Goal: Task Accomplishment & Management: Manage account settings

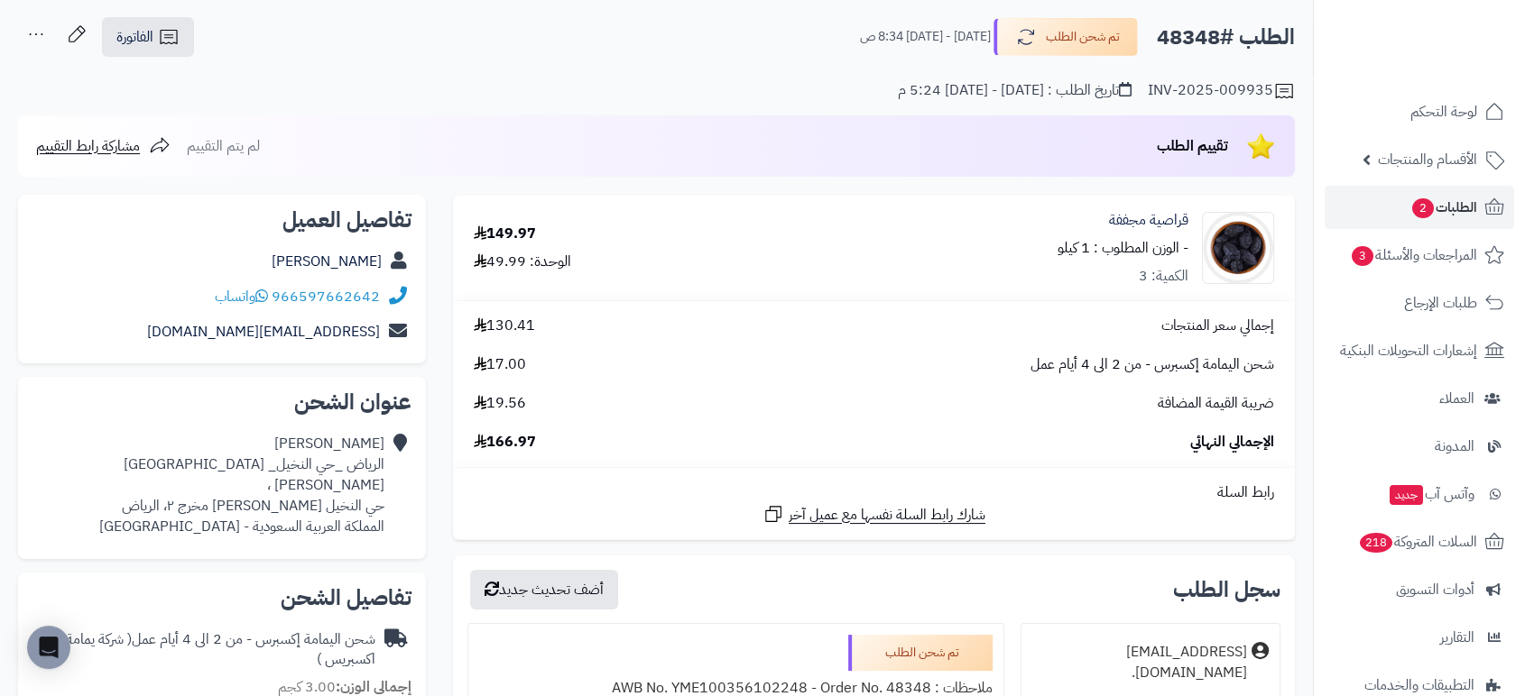
scroll to position [84, 0]
click at [1459, 218] on span "الطلبات 2" at bounding box center [1443, 207] width 67 height 25
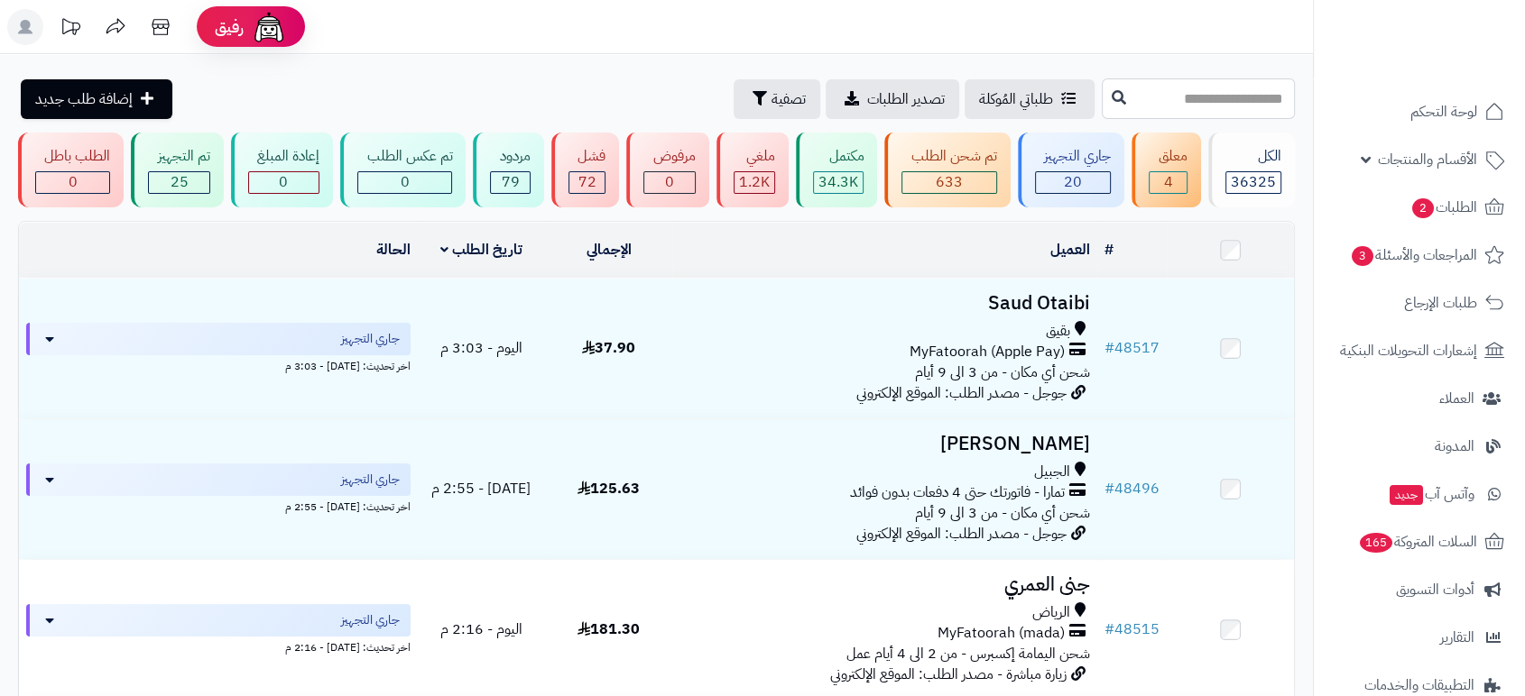
click at [1116, 96] on input "text" at bounding box center [1198, 98] width 193 height 41
paste input "*****"
type input "*****"
click at [1105, 88] on button at bounding box center [1118, 97] width 27 height 34
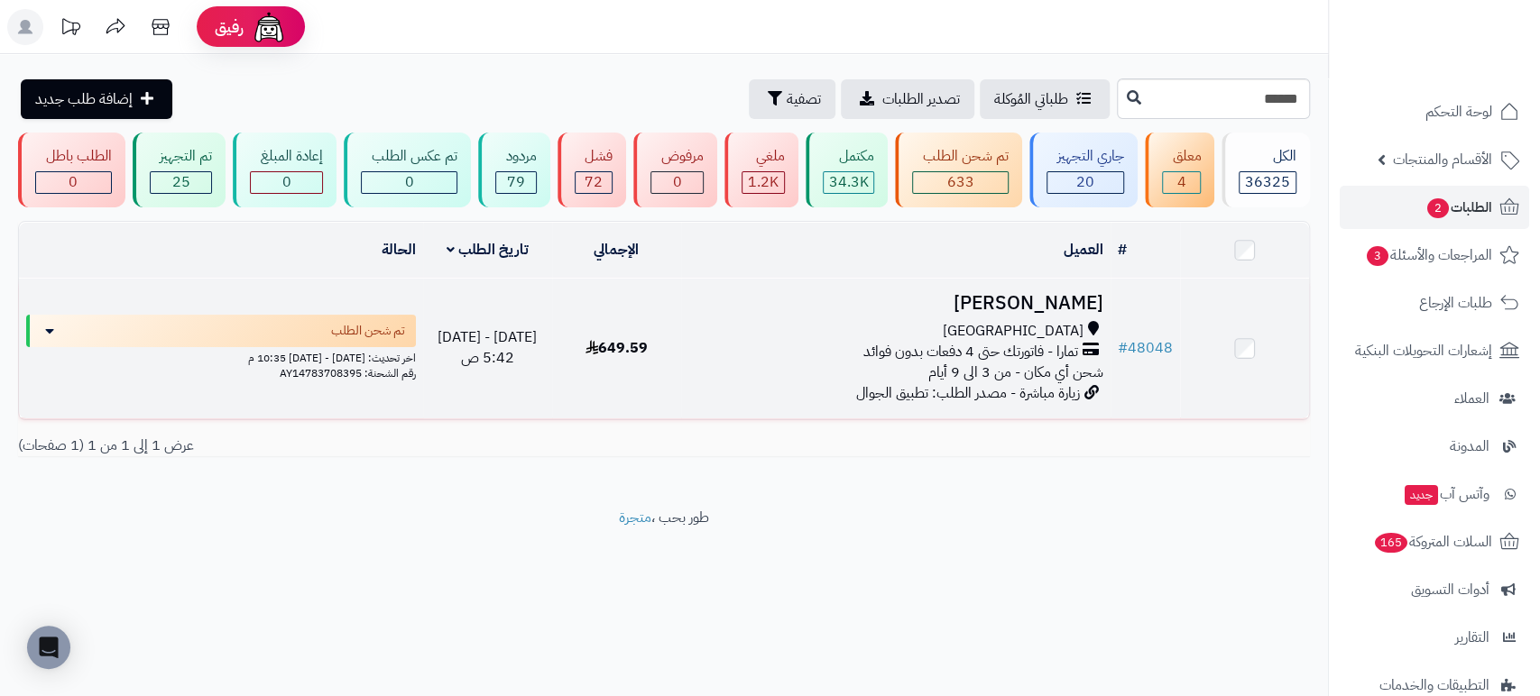
click at [1063, 293] on h3 "[PERSON_NAME]" at bounding box center [895, 303] width 415 height 21
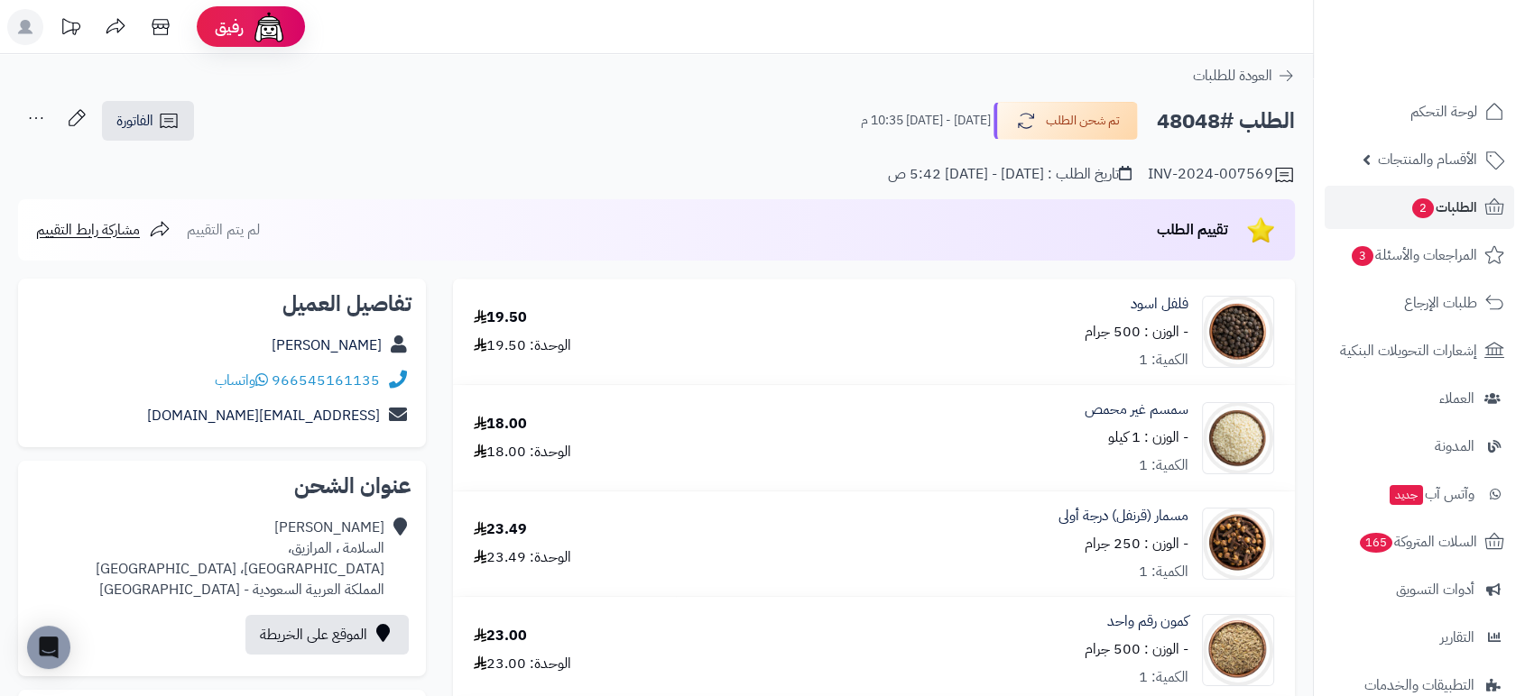
scroll to position [609, 0]
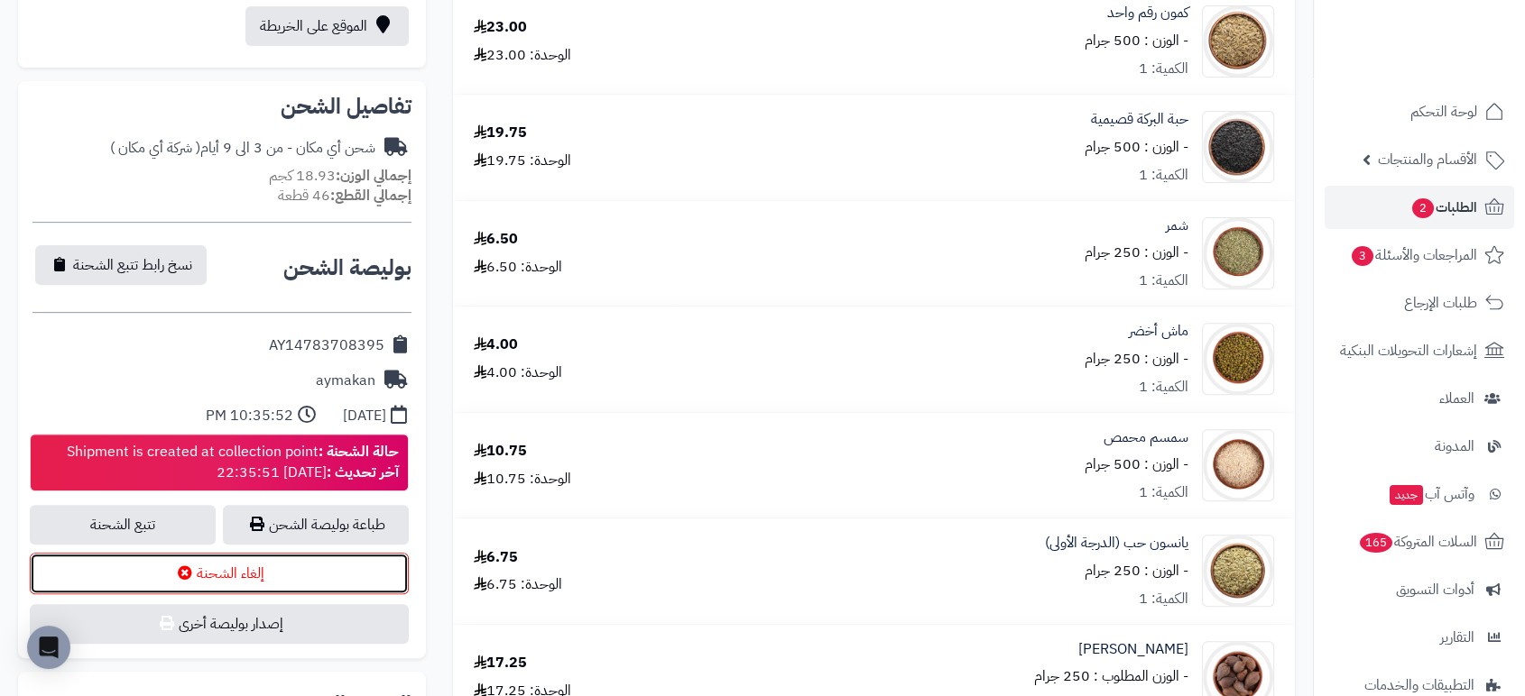
click at [230, 561] on button "إلغاء الشحنة" at bounding box center [219, 573] width 379 height 41
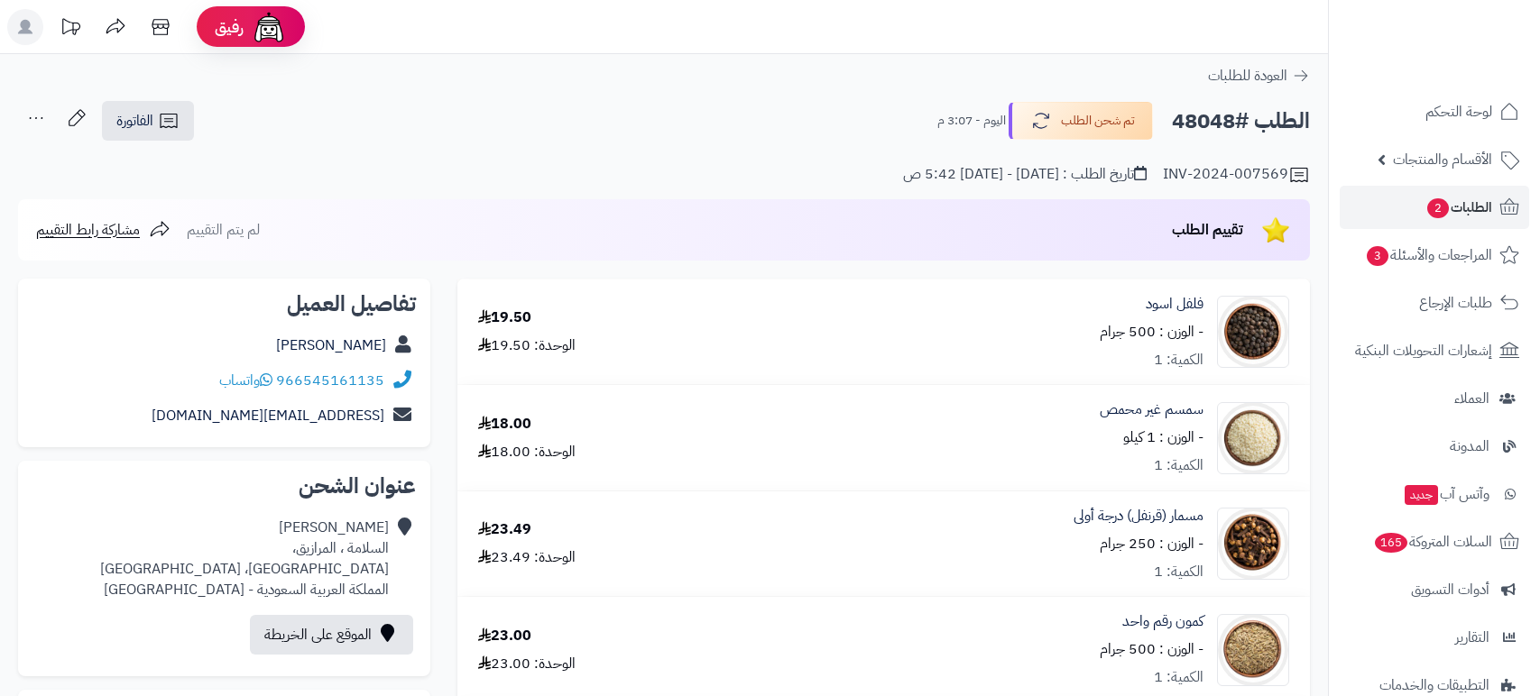
scroll to position [609, 0]
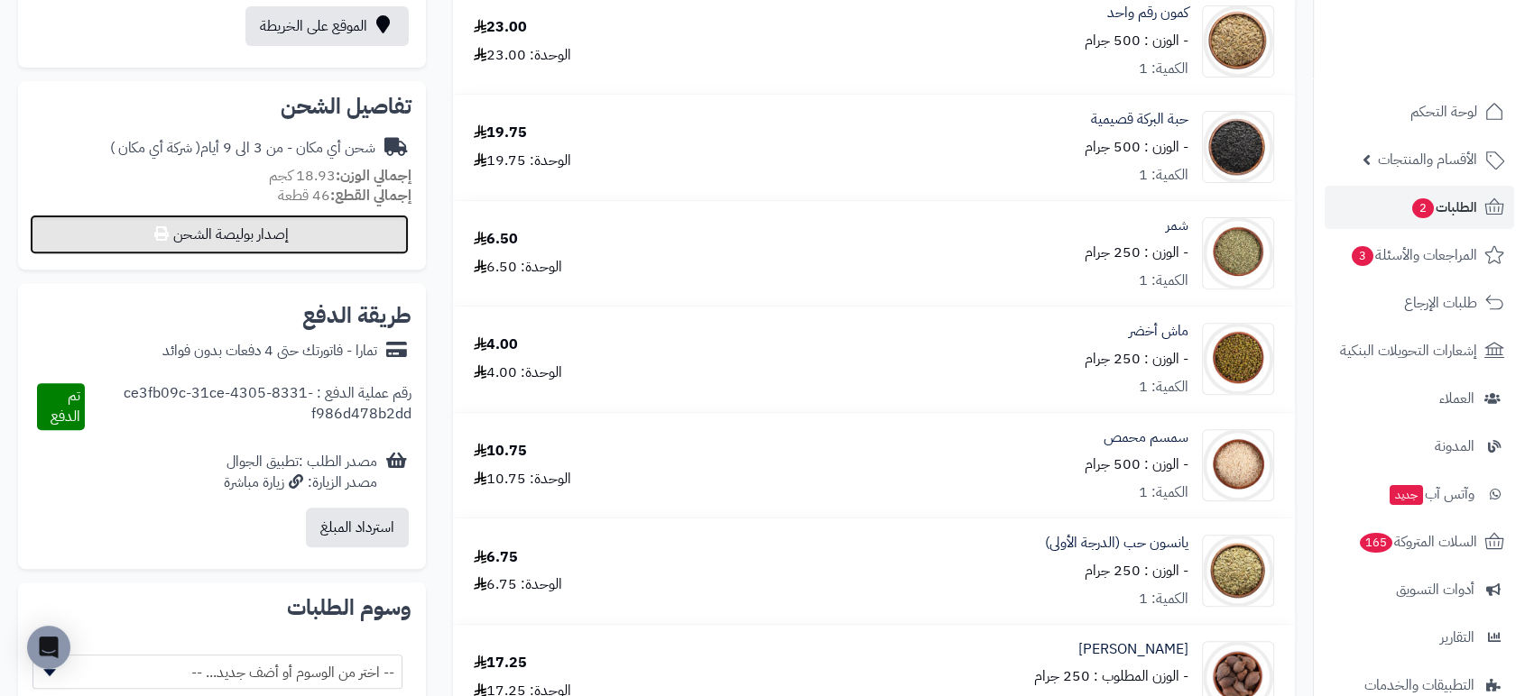
click at [260, 242] on button "إصدار بوليصة الشحن" at bounding box center [219, 235] width 379 height 40
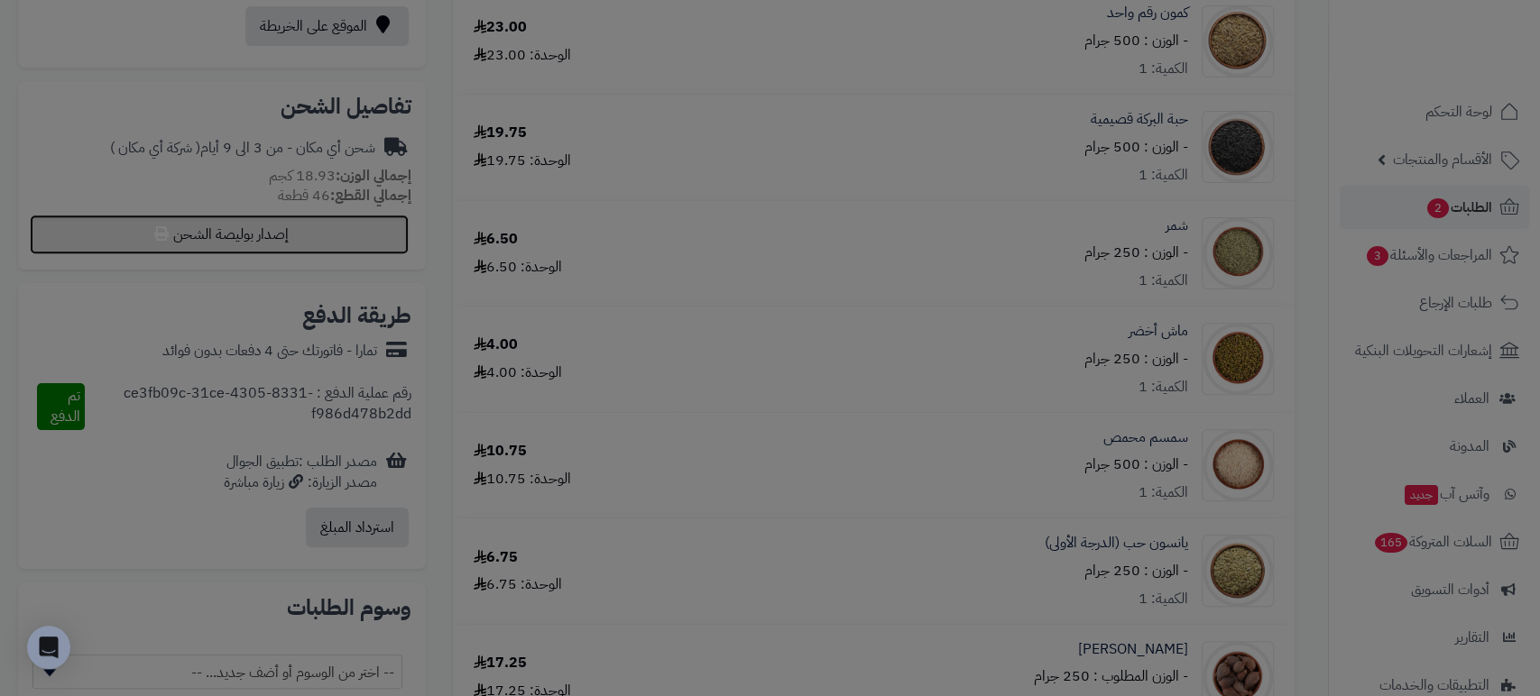
select select "*******"
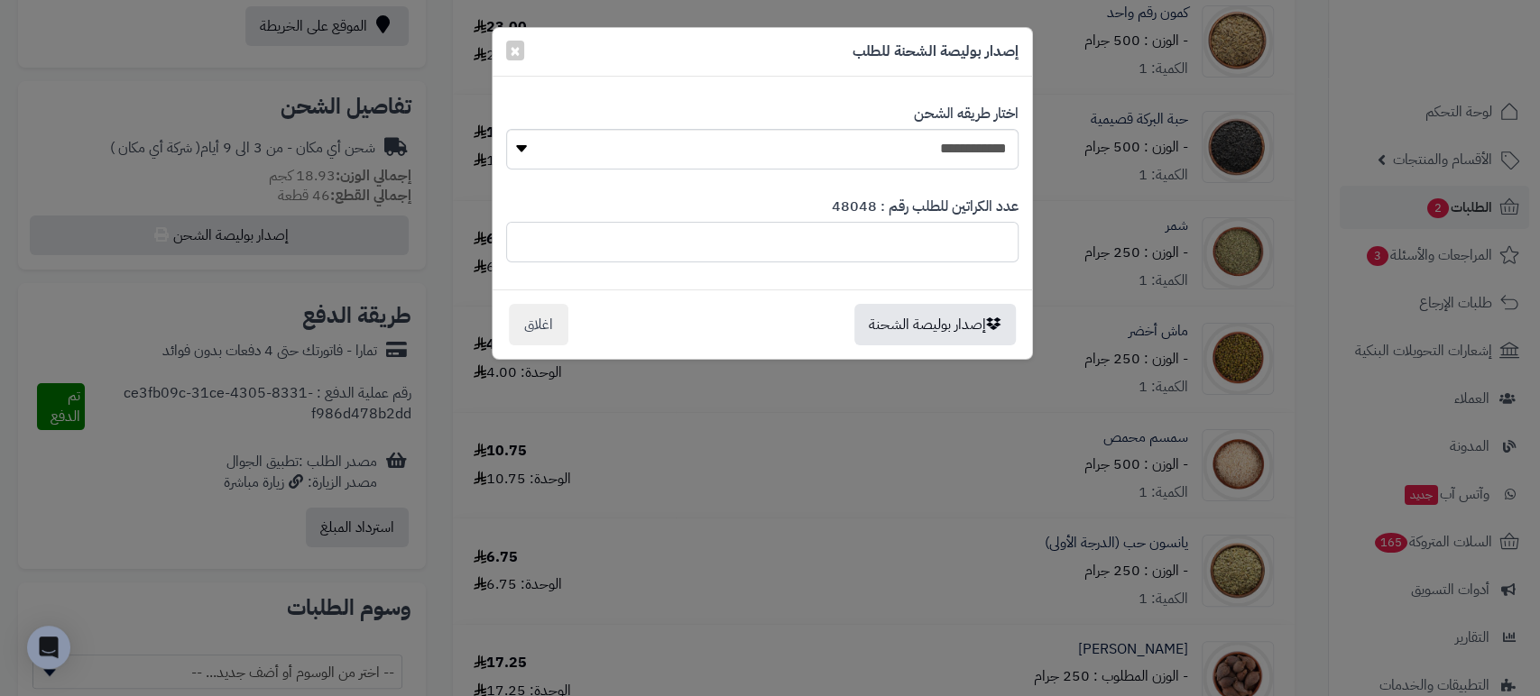
drag, startPoint x: 978, startPoint y: 244, endPoint x: 1010, endPoint y: 244, distance: 32.5
click at [1010, 244] on input "*" at bounding box center [762, 242] width 512 height 41
type input "*"
click at [927, 329] on button "إصدار بوليصة الشحنة" at bounding box center [934, 323] width 161 height 41
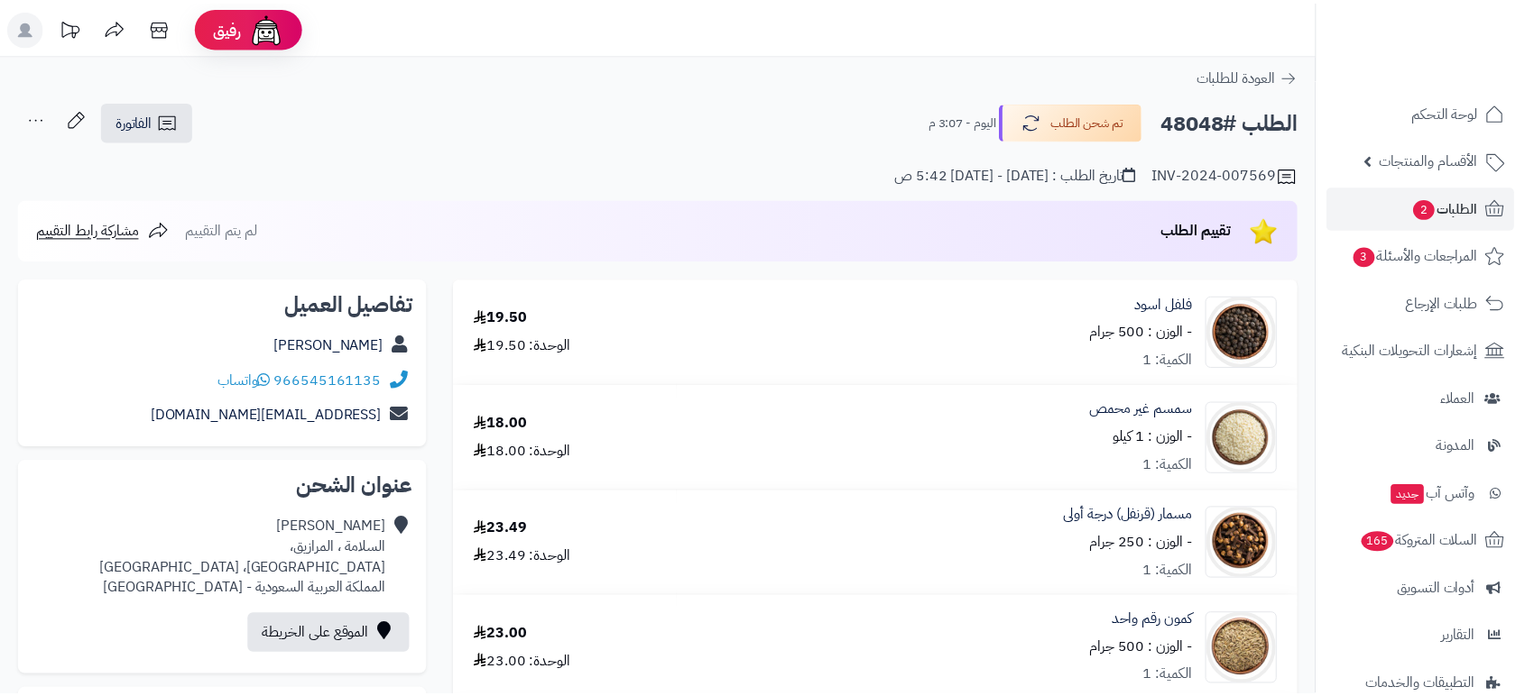
scroll to position [609, 0]
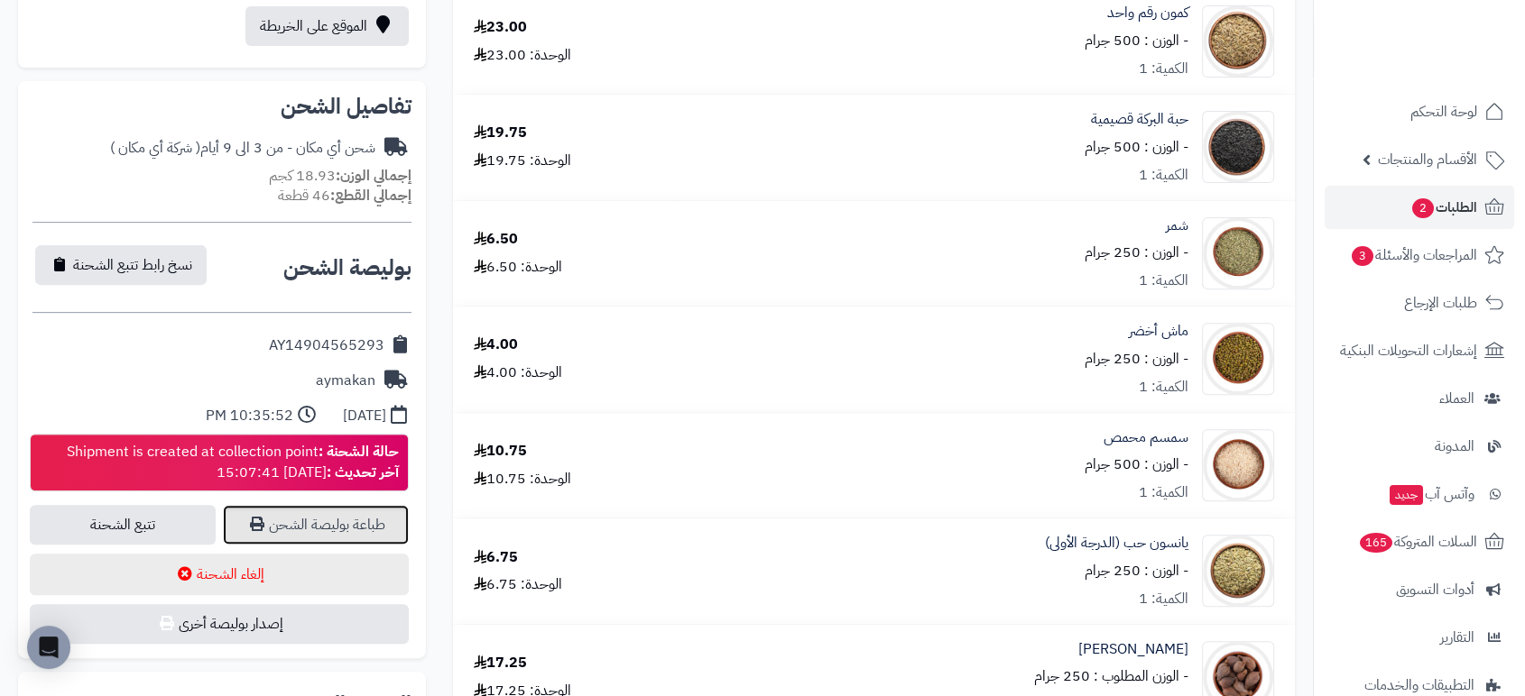
click at [383, 518] on link "طباعة بوليصة الشحن" at bounding box center [316, 525] width 186 height 40
click at [1448, 200] on span "الطلبات 2" at bounding box center [1443, 207] width 67 height 25
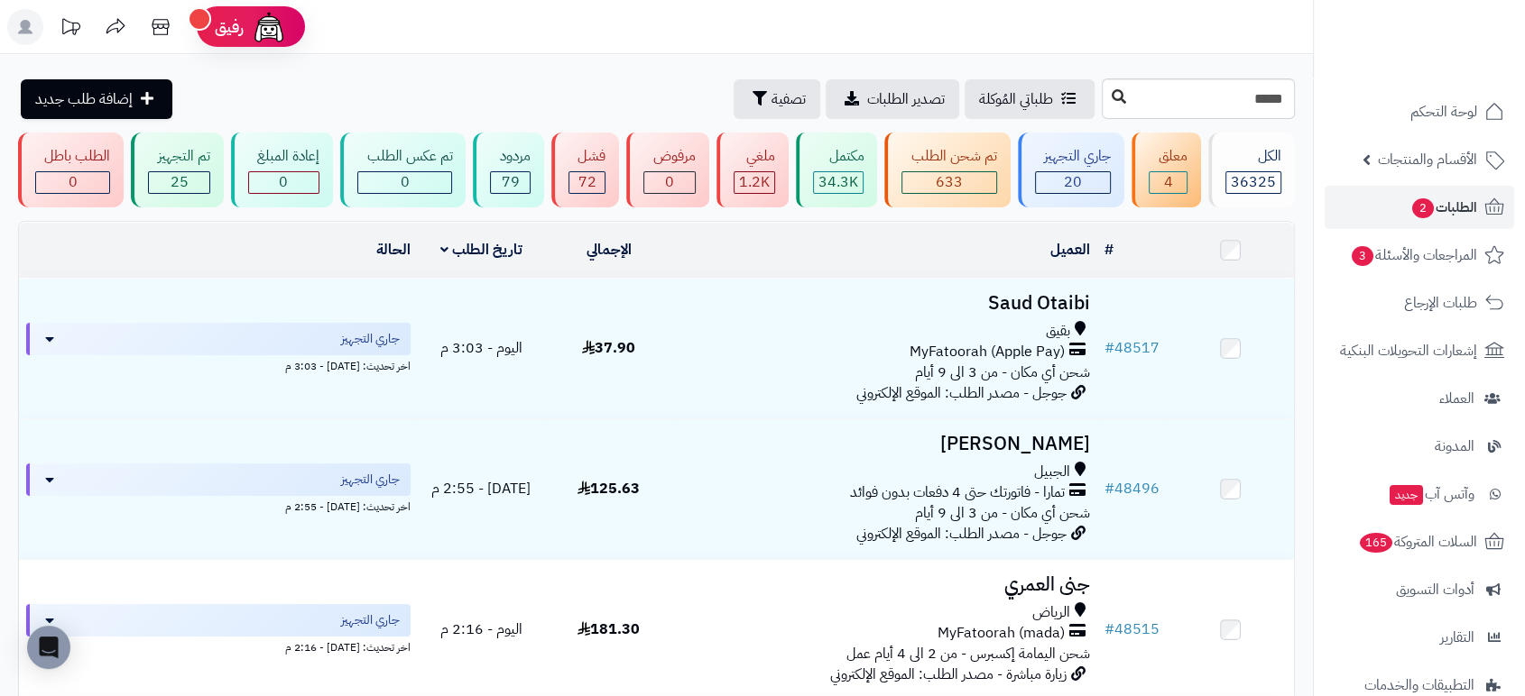
type input "*****"
click at [1111, 99] on icon at bounding box center [1118, 96] width 14 height 14
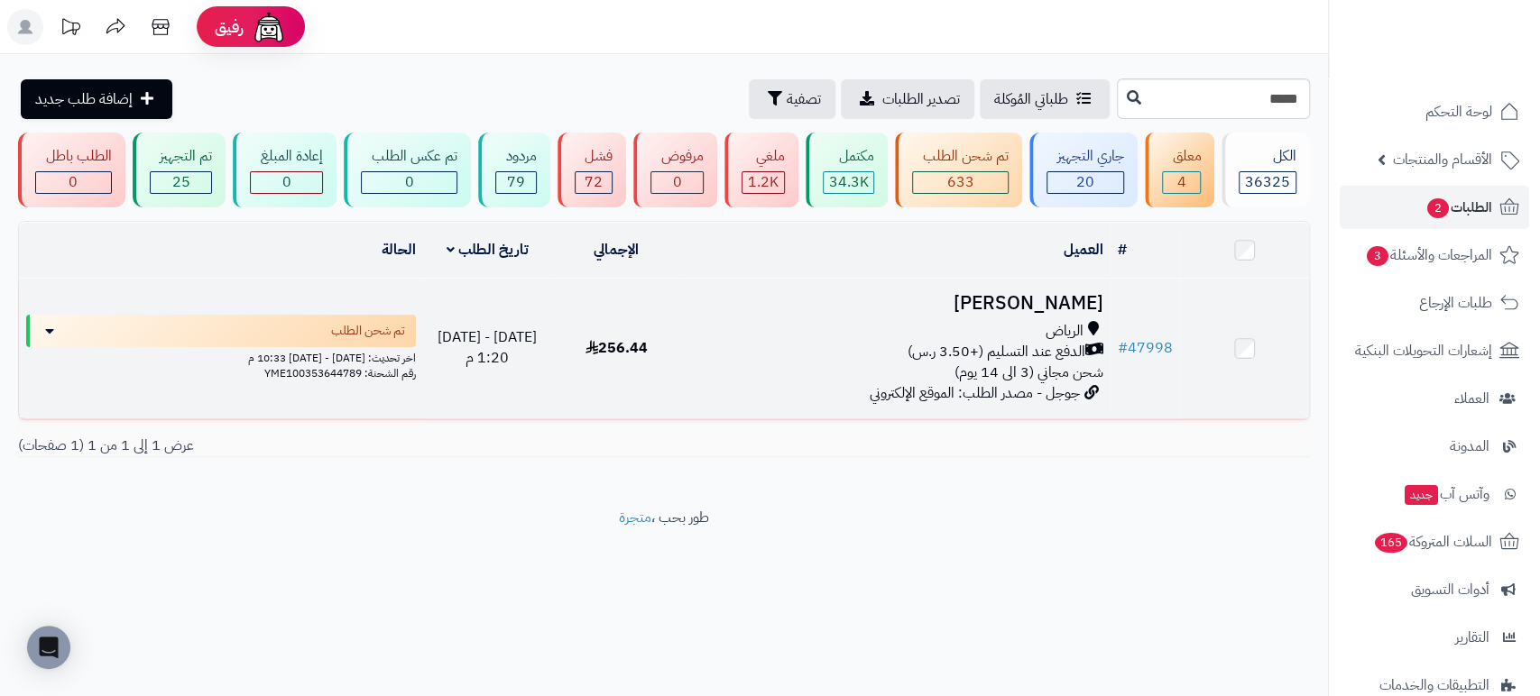
click at [1047, 293] on h3 "[PERSON_NAME]" at bounding box center [895, 303] width 415 height 21
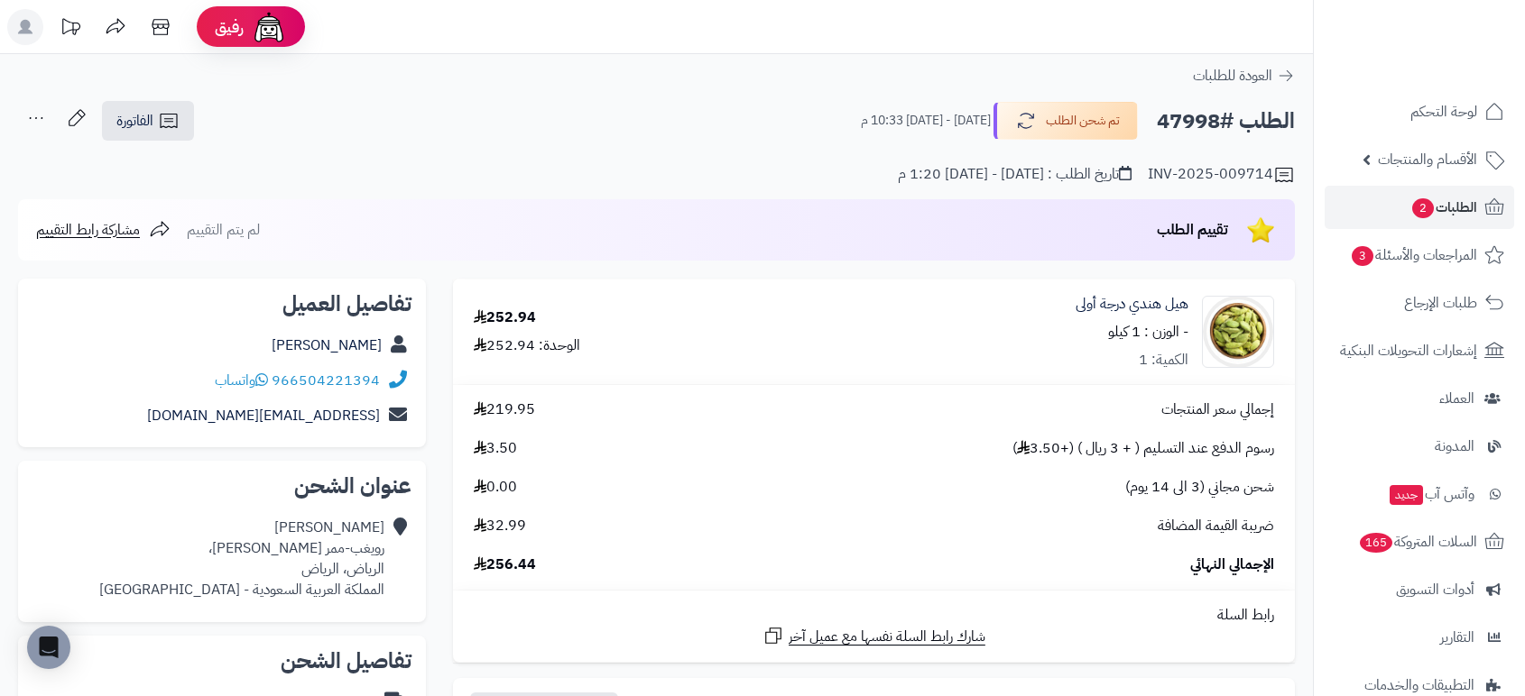
scroll to position [609, 0]
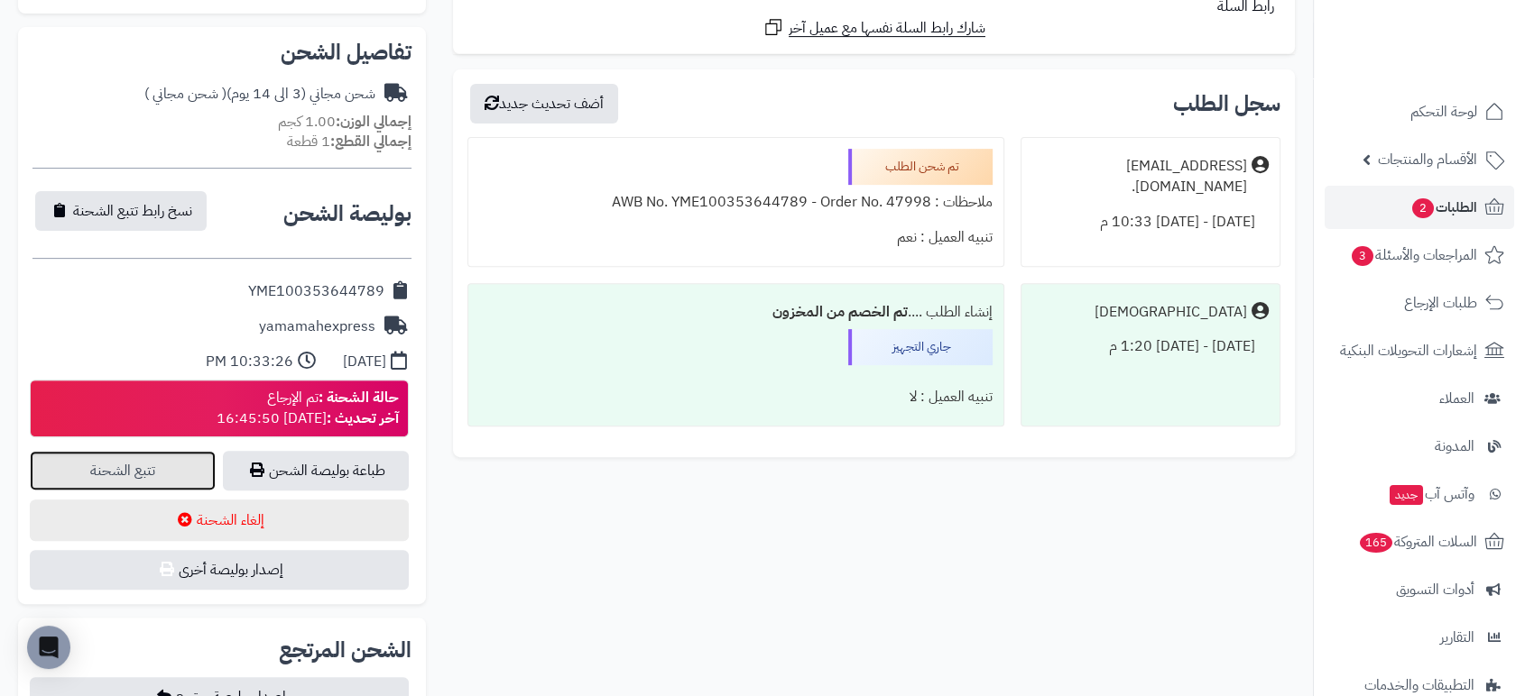
click at [107, 468] on link "تتبع الشحنة" at bounding box center [123, 471] width 186 height 40
